Goal: Check status: Check status

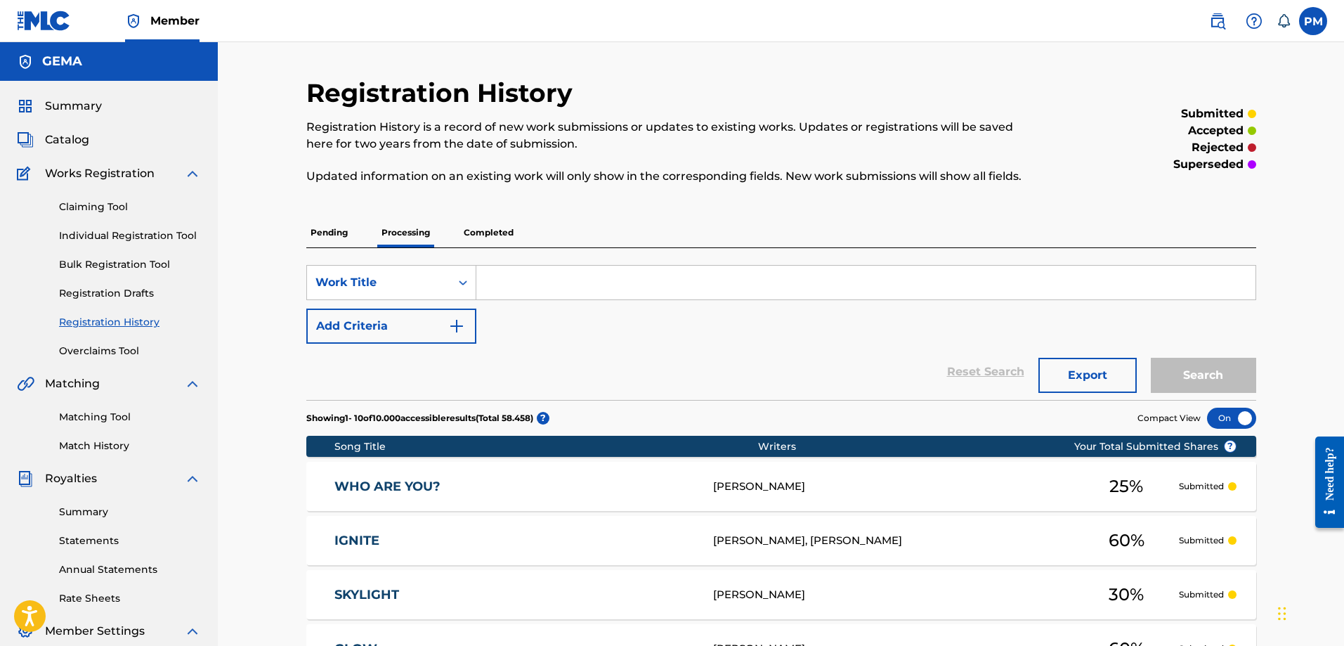
click at [78, 104] on span "Summary" at bounding box center [73, 106] width 57 height 17
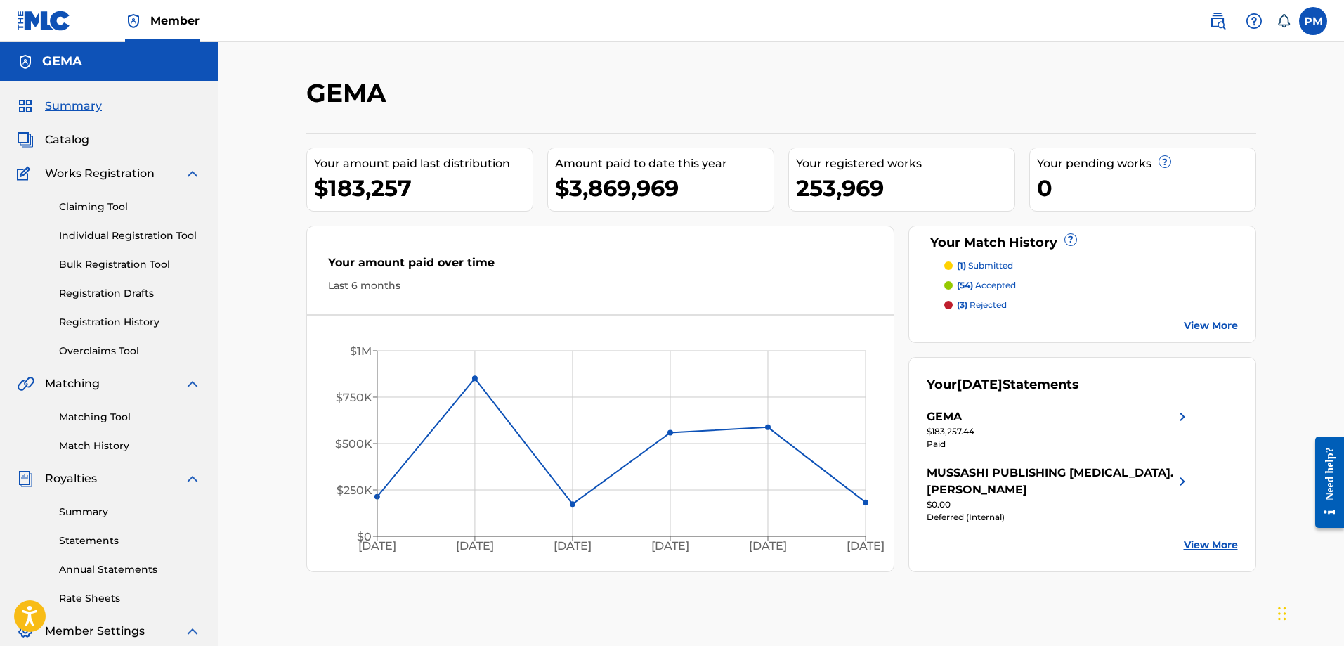
click at [92, 317] on link "Registration History" at bounding box center [130, 322] width 142 height 15
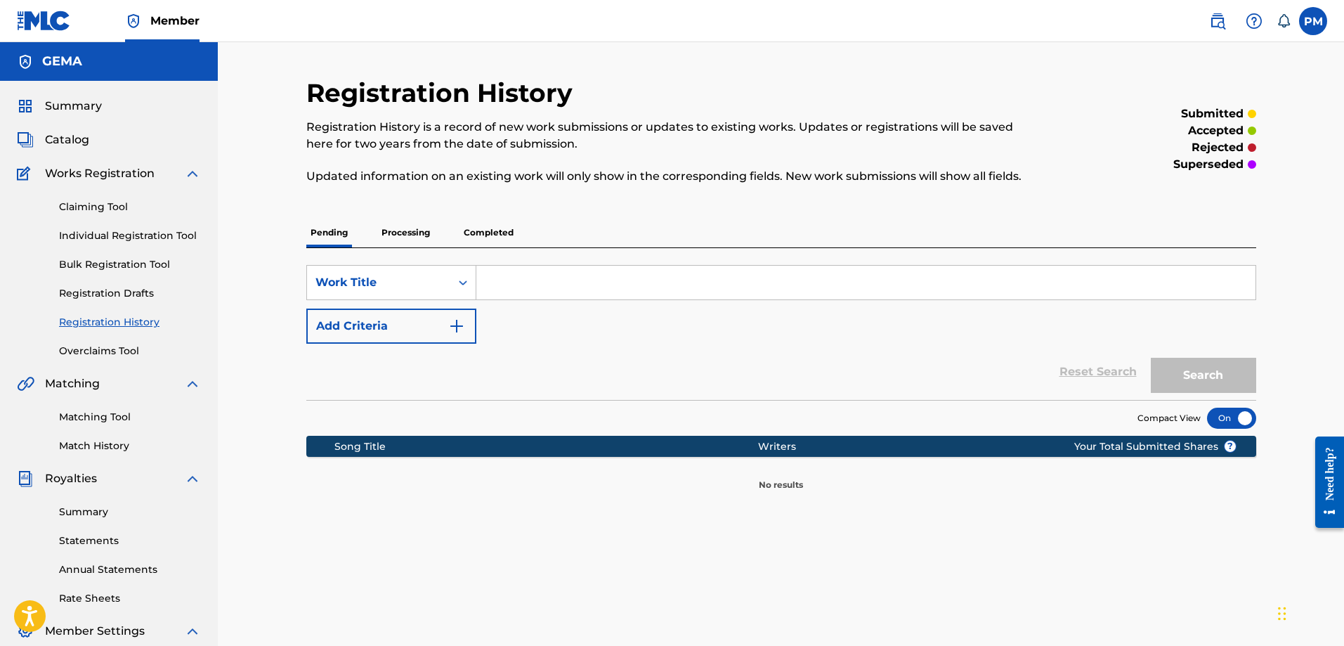
click at [418, 226] on p "Processing" at bounding box center [405, 233] width 57 height 30
